Goal: Transaction & Acquisition: Purchase product/service

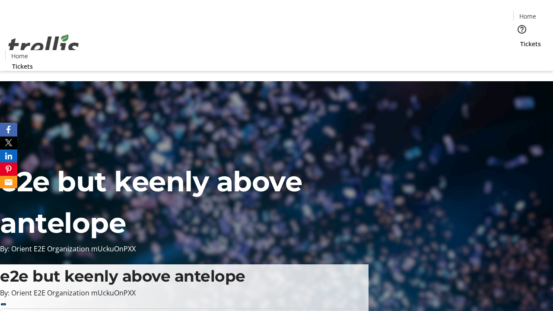
click at [520, 39] on span "Tickets" at bounding box center [530, 43] width 21 height 9
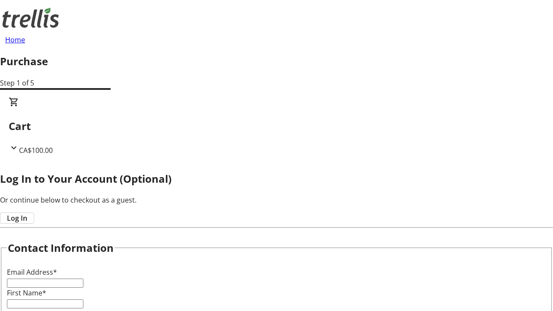
type input "FREE"
type input "[PERSON_NAME][EMAIL_ADDRESS][DOMAIN_NAME]"
type input "[PERSON_NAME]"
